Goal: Task Accomplishment & Management: Complete application form

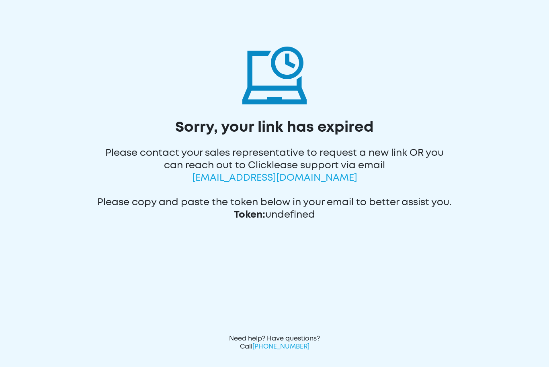
click at [227, 178] on span "[EMAIL_ADDRESS][DOMAIN_NAME]" at bounding box center [274, 178] width 165 height 8
copy span "[EMAIL_ADDRESS][DOMAIN_NAME]"
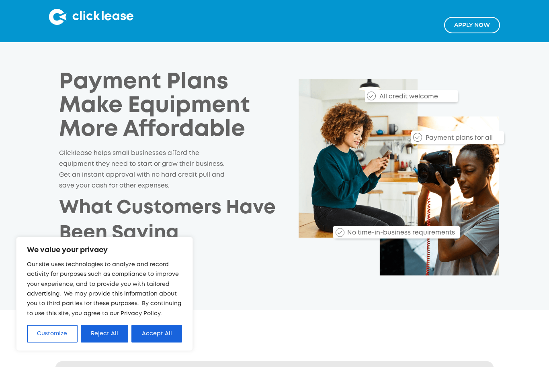
click at [101, 330] on button "Reject All" at bounding box center [105, 334] width 48 height 18
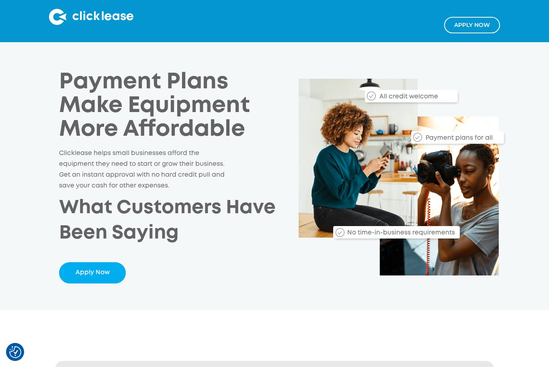
click at [90, 271] on link "Apply Now" at bounding box center [92, 272] width 67 height 21
